Goal: Transaction & Acquisition: Purchase product/service

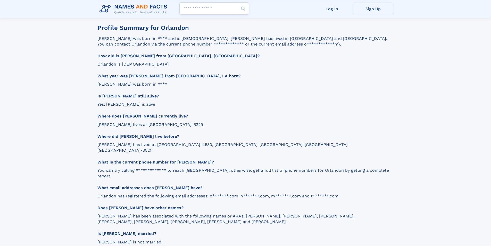
scroll to position [567, 0]
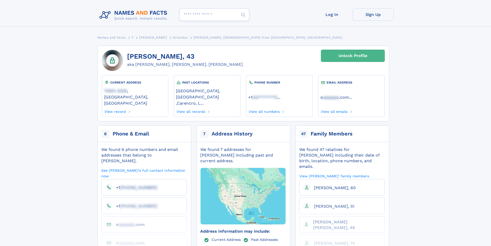
click at [336, 58] on link "Unlock Profile" at bounding box center [353, 56] width 64 height 12
